Goal: Check status: Check status

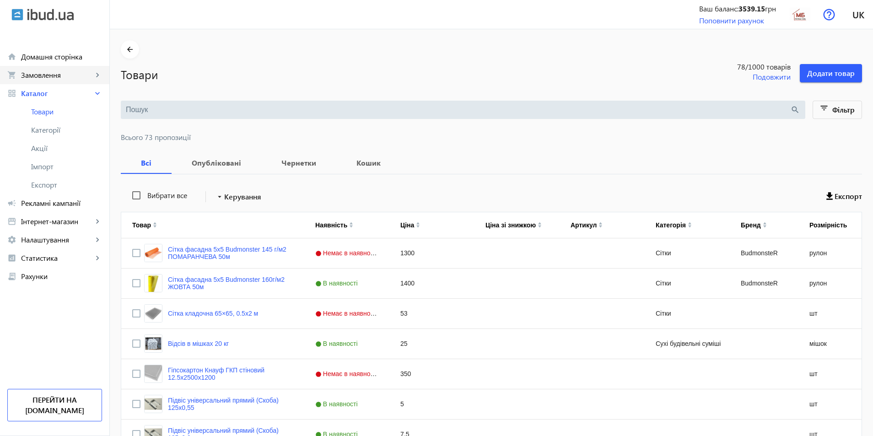
click at [38, 72] on span "Замовлення" at bounding box center [57, 74] width 72 height 9
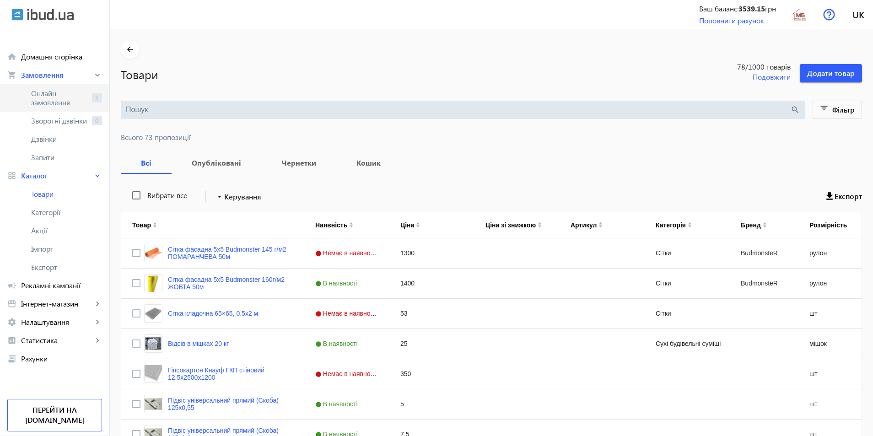
click at [50, 102] on span "Онлайн-замовлення" at bounding box center [59, 98] width 57 height 18
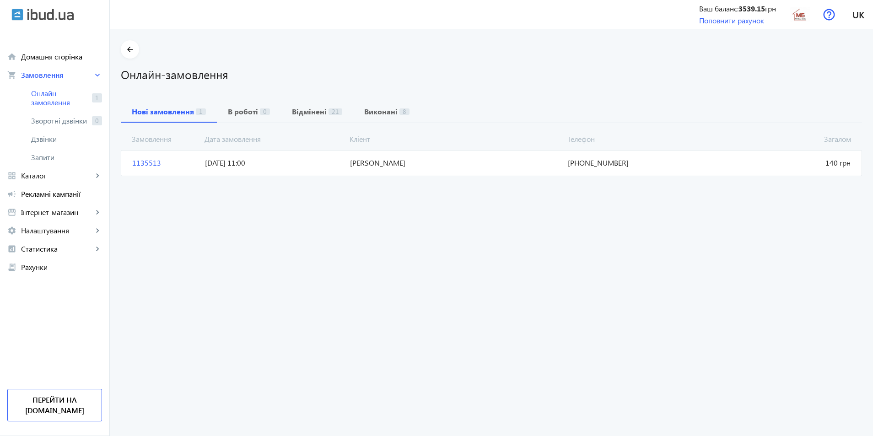
click at [571, 159] on span "+38(050)444-71-14" at bounding box center [636, 163] width 145 height 10
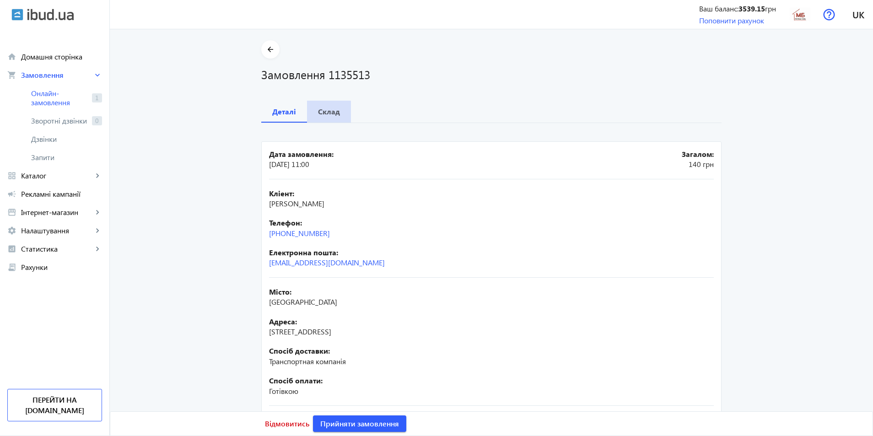
click at [318, 113] on b "Склад" at bounding box center [329, 111] width 22 height 7
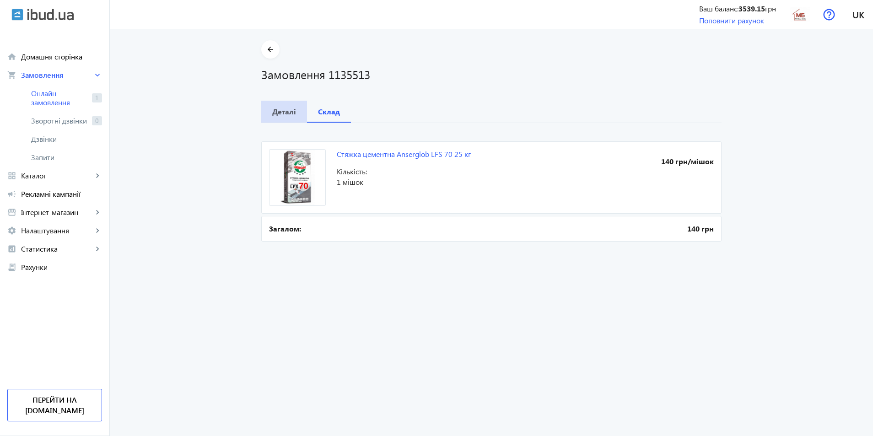
click at [276, 115] on b "Деталі" at bounding box center [284, 111] width 24 height 7
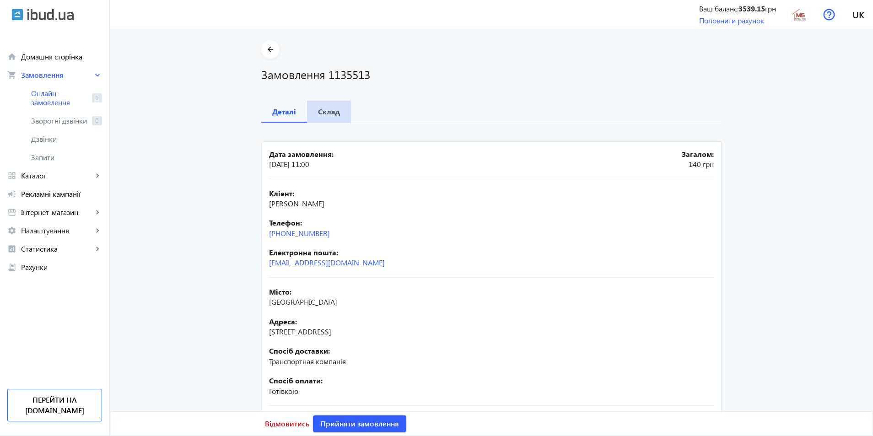
click at [327, 111] on b "Склад" at bounding box center [329, 111] width 22 height 7
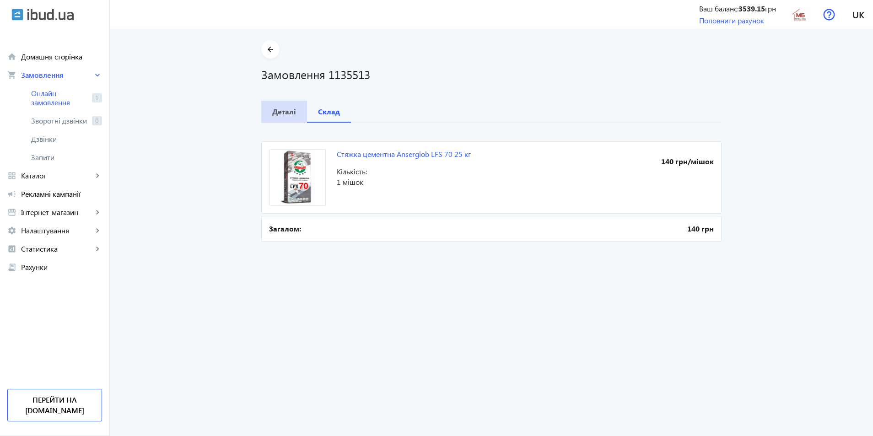
click at [290, 114] on b "Деталі" at bounding box center [284, 111] width 24 height 7
